Goal: Information Seeking & Learning: Learn about a topic

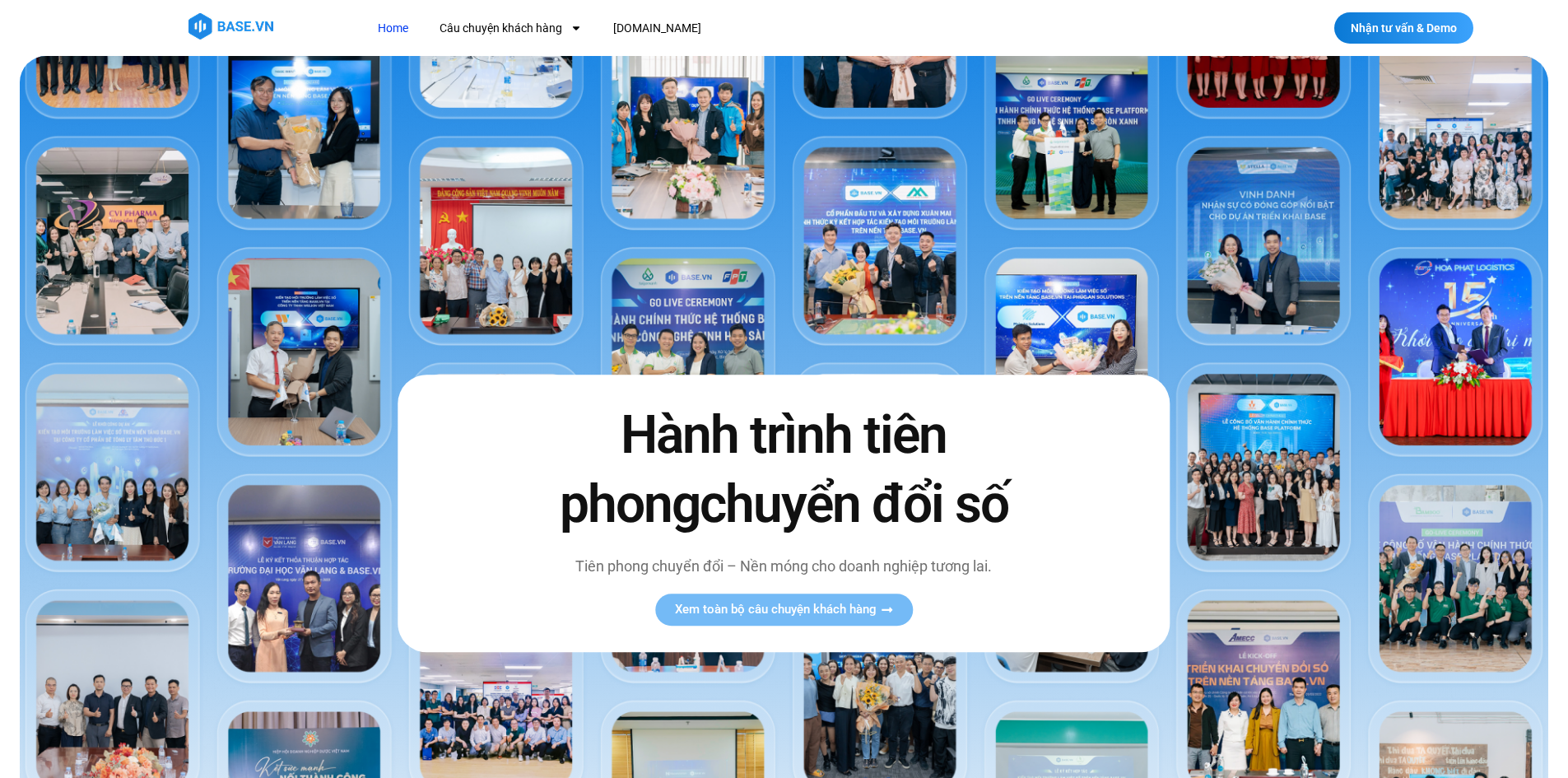
click at [304, 138] on img at bounding box center [784, 506] width 1528 height 899
click at [855, 603] on span "Xem toàn bộ câu chuyện khách hàng" at bounding box center [775, 609] width 201 height 12
click at [553, 15] on link "Câu chuyện khách hàng" at bounding box center [511, 29] width 167 height 31
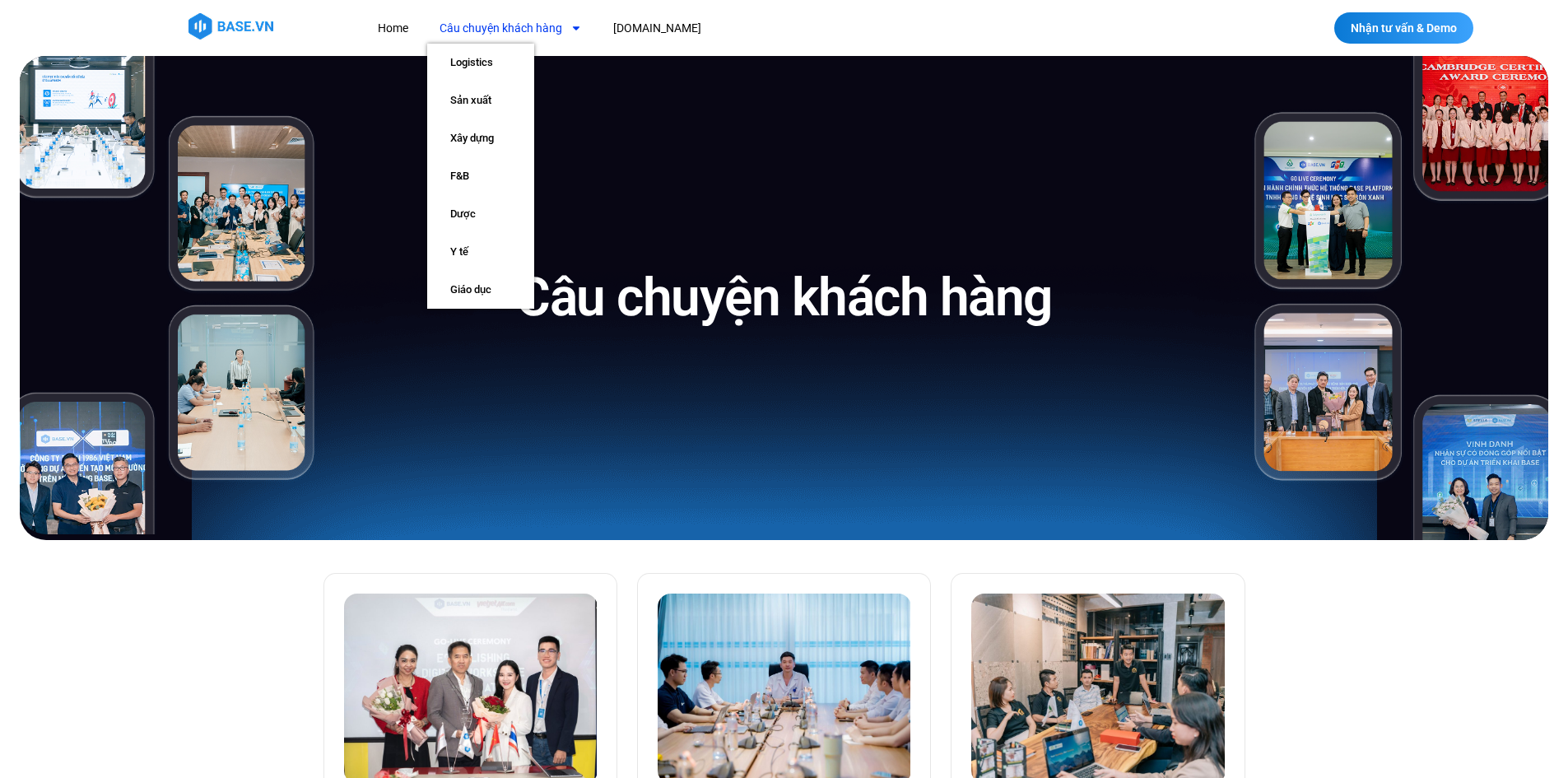
click at [552, 25] on link "Câu chuyện khách hàng" at bounding box center [511, 29] width 167 height 31
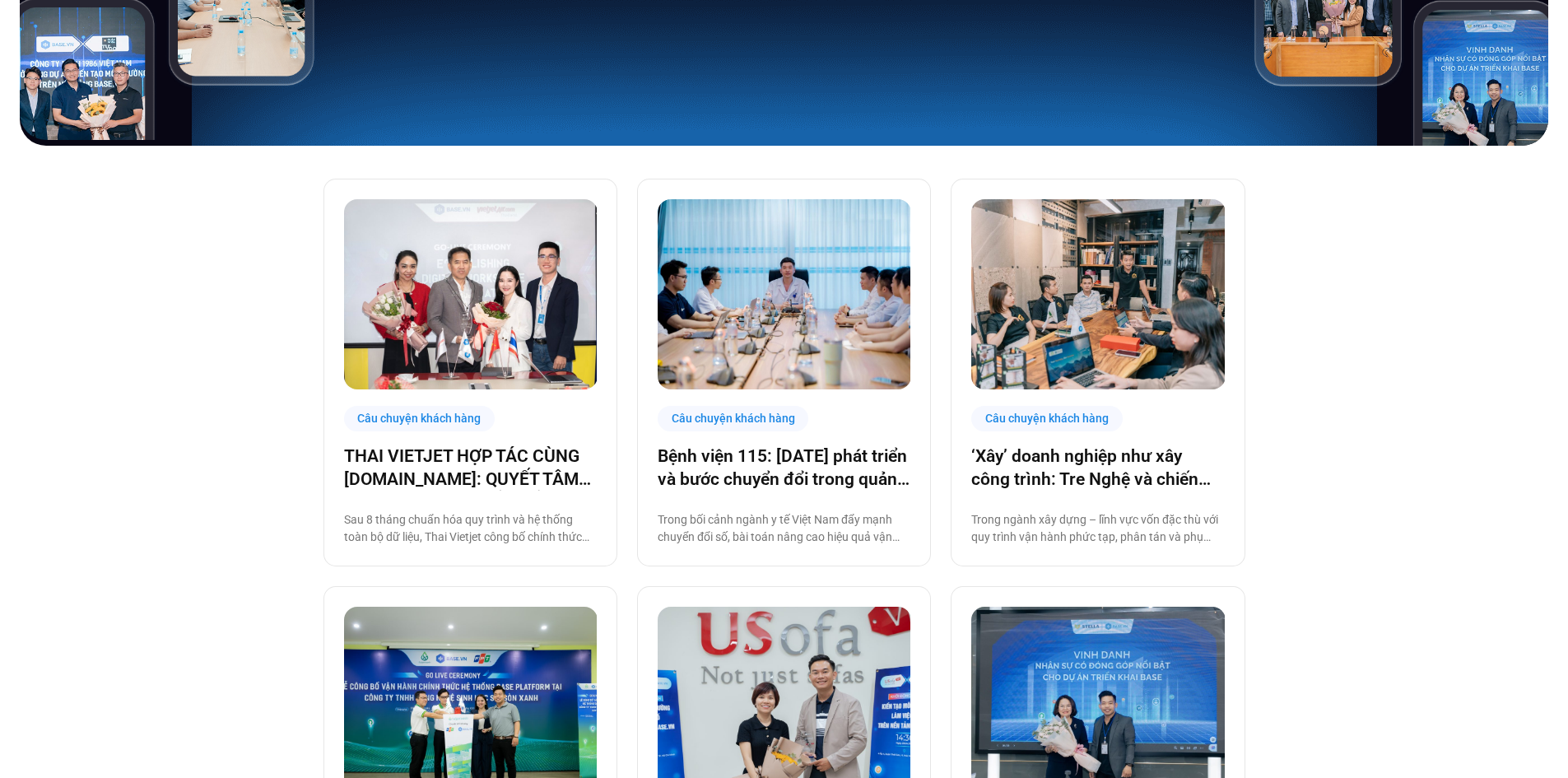
scroll to position [411, 0]
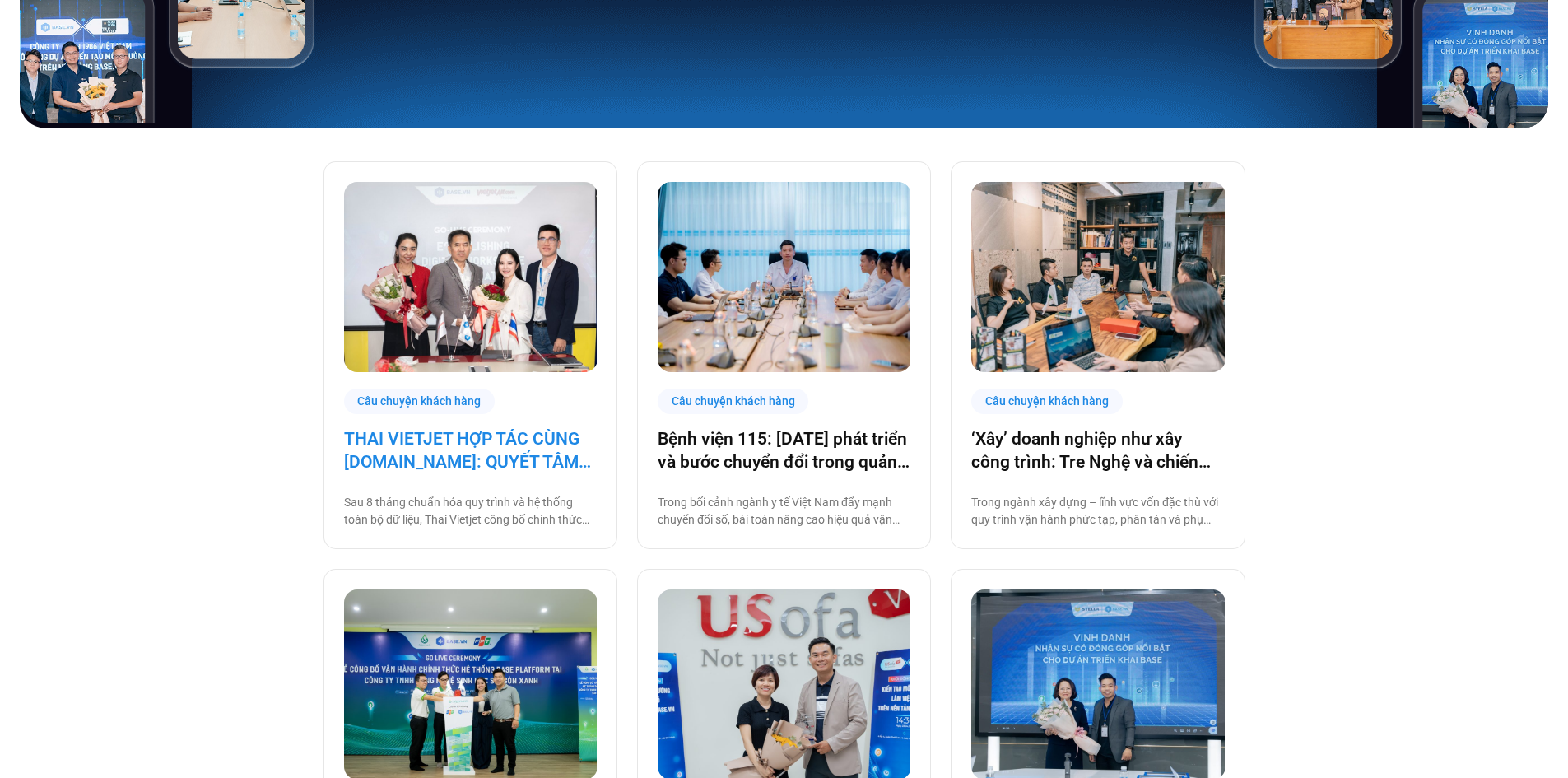
click at [426, 453] on link "THAI VIETJET HỢP TÁC CÙNG [DOMAIN_NAME]: QUYẾT TÂM “CẤT CÁNH” CHUYỂN ĐỔI SỐ" at bounding box center [470, 451] width 253 height 46
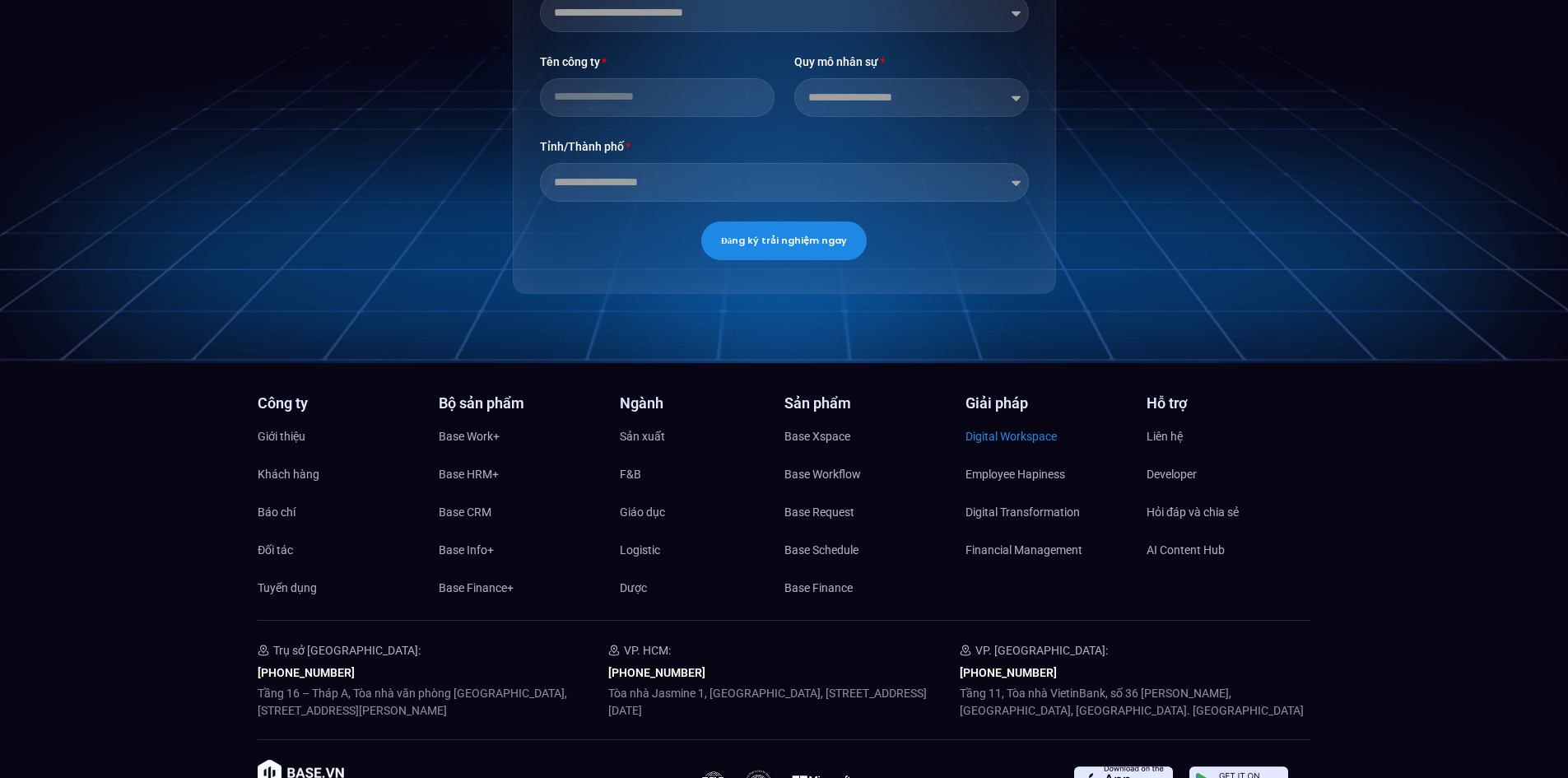
scroll to position [4445, 0]
